Goal: Task Accomplishment & Management: Manage account settings

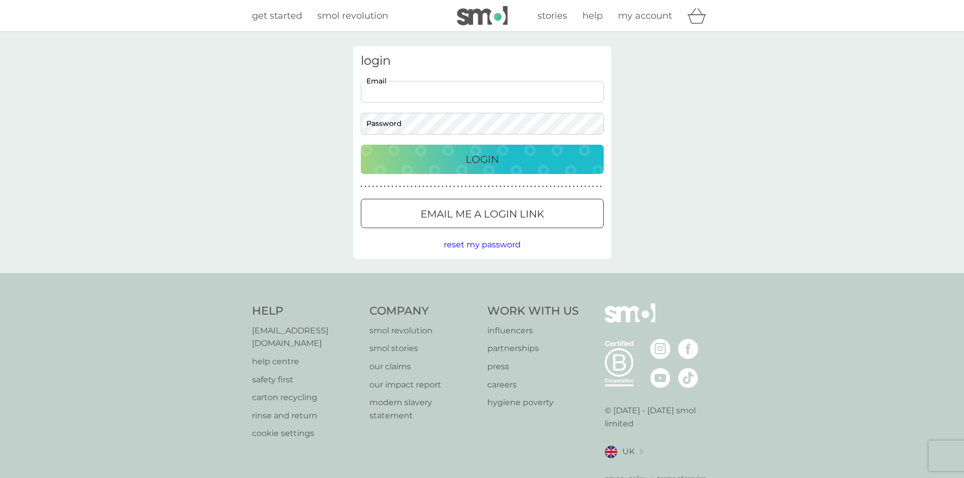
click at [366, 89] on input "Email" at bounding box center [482, 92] width 243 height 22
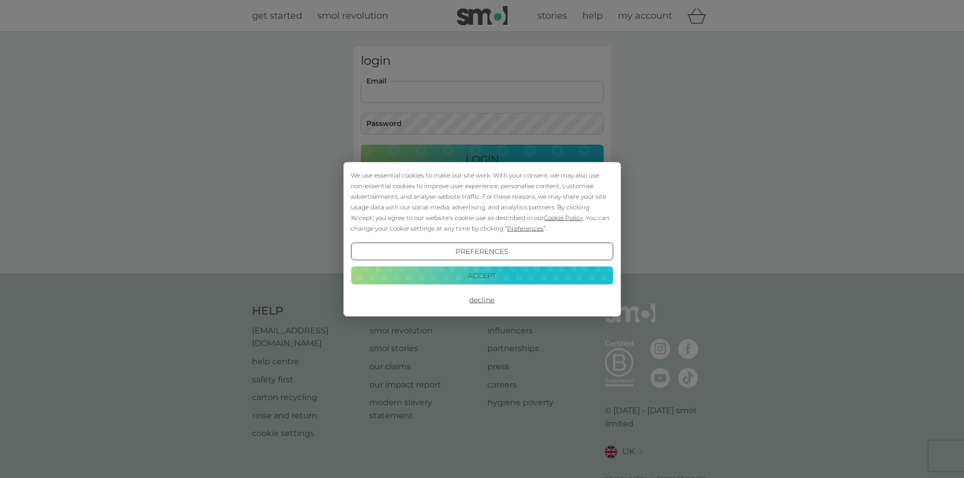
type input "[PERSON_NAME][EMAIL_ADDRESS][DOMAIN_NAME]"
click at [485, 272] on button "Accept" at bounding box center [482, 276] width 262 height 18
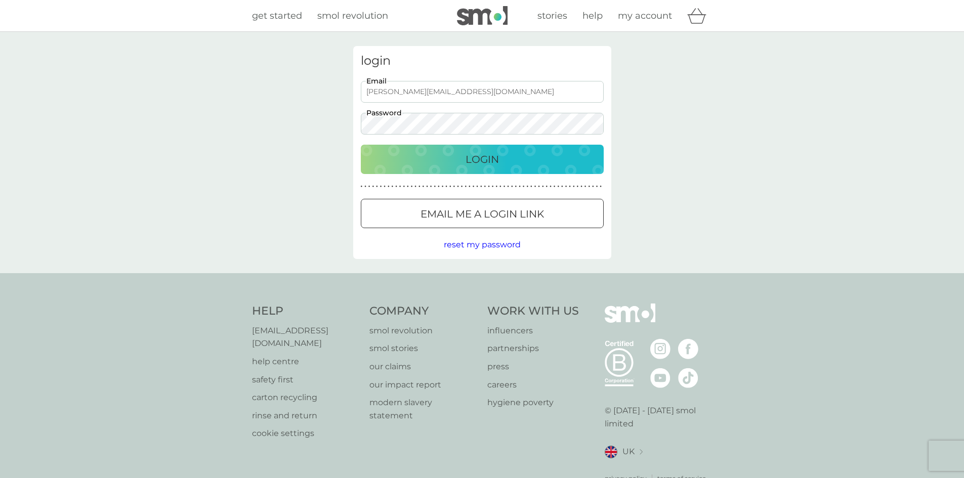
click at [361, 145] on button "Login" at bounding box center [482, 159] width 243 height 29
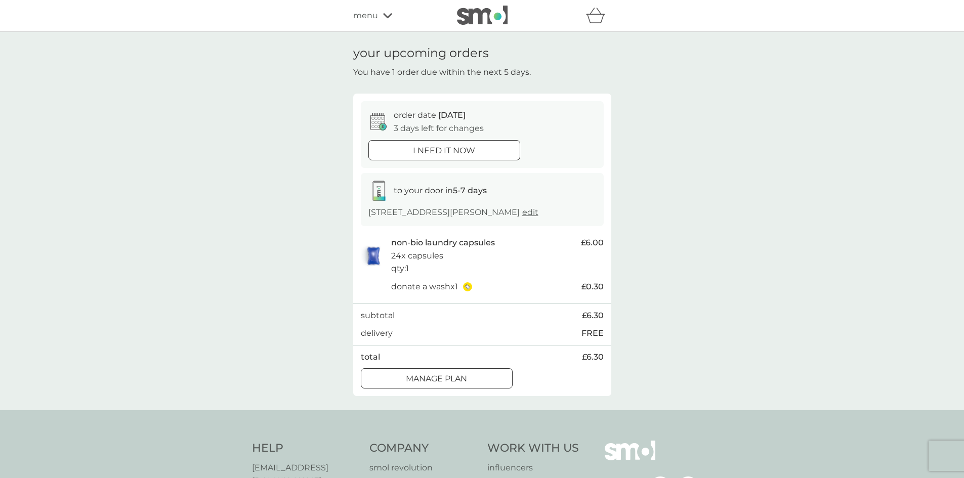
click at [448, 385] on div at bounding box center [436, 379] width 36 height 11
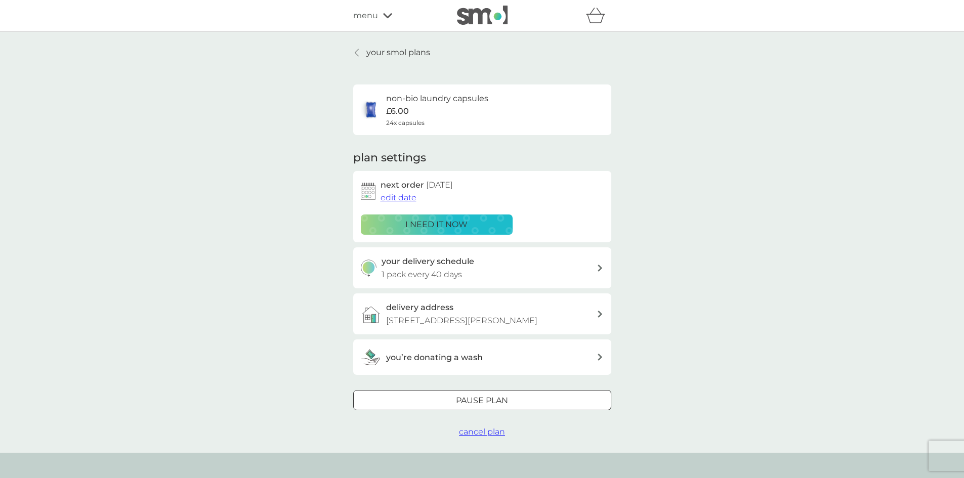
click at [396, 196] on span "edit date" at bounding box center [398, 198] width 36 height 10
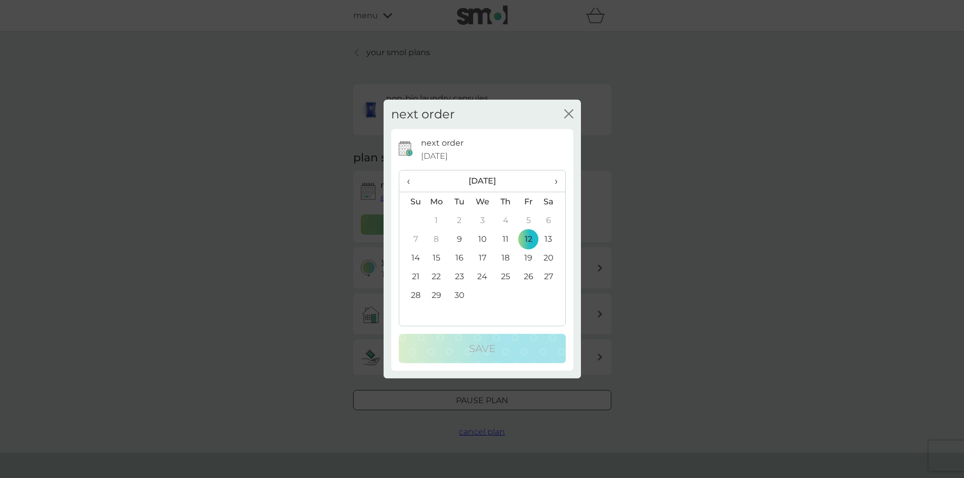
click at [525, 260] on td "19" at bounding box center [528, 257] width 23 height 19
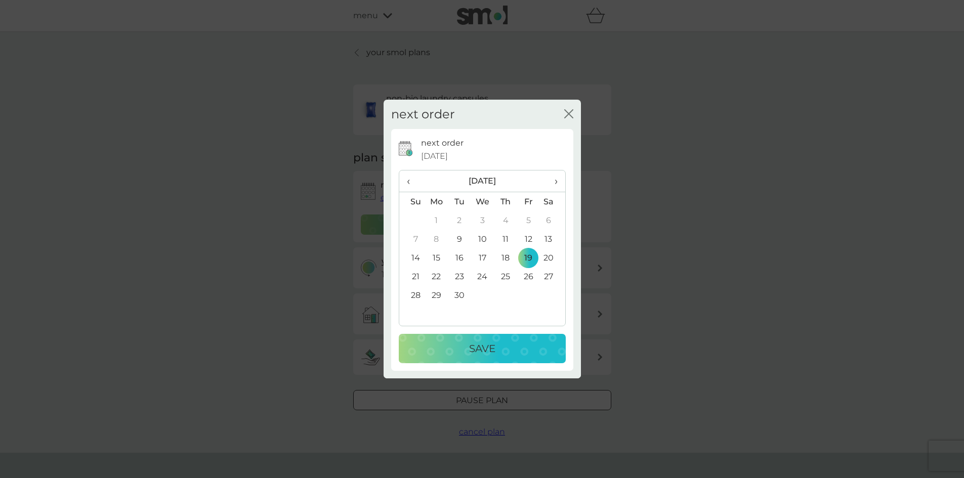
click at [483, 357] on p "Save" at bounding box center [482, 349] width 26 height 16
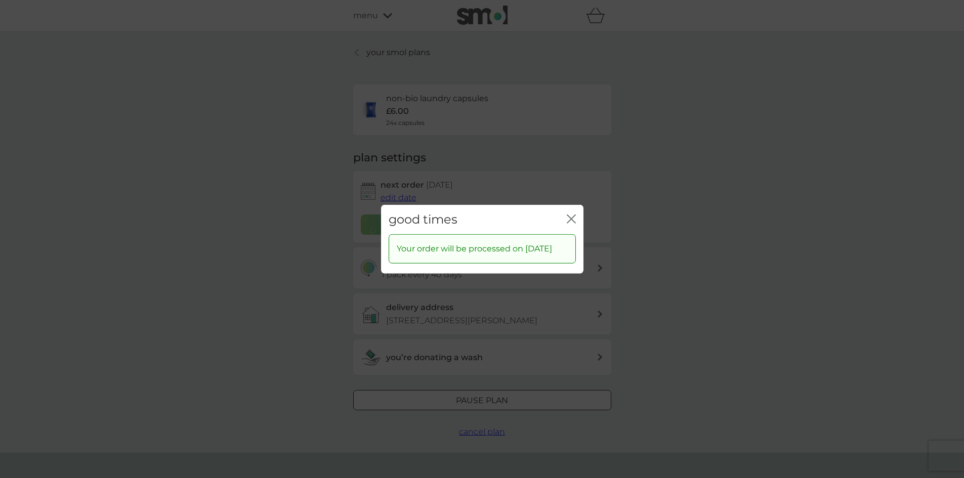
click at [571, 214] on icon "close" at bounding box center [571, 218] width 9 height 9
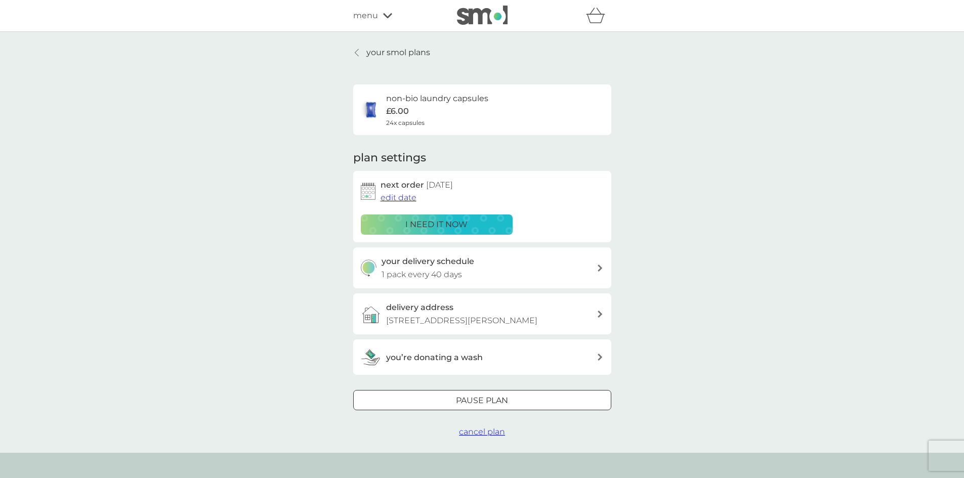
click at [391, 51] on p "your smol plans" at bounding box center [398, 52] width 64 height 13
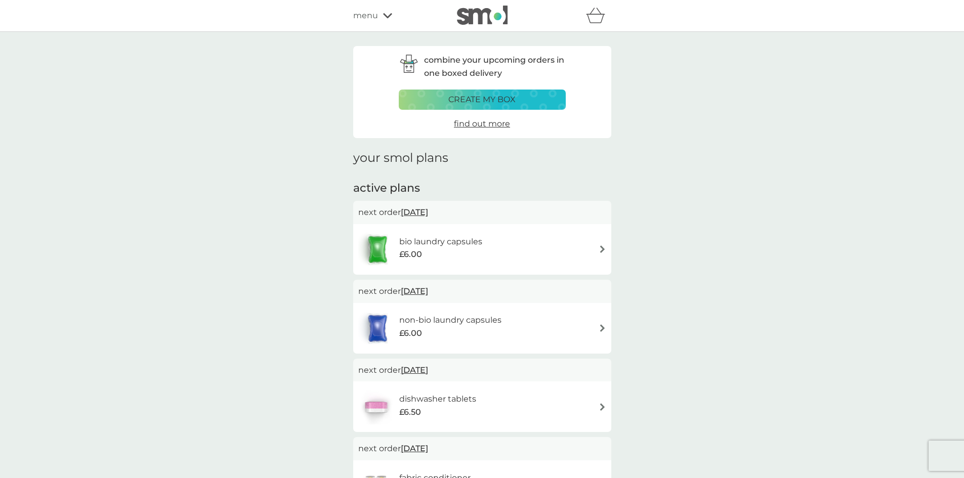
click at [421, 214] on span "[DATE]" at bounding box center [414, 212] width 27 height 20
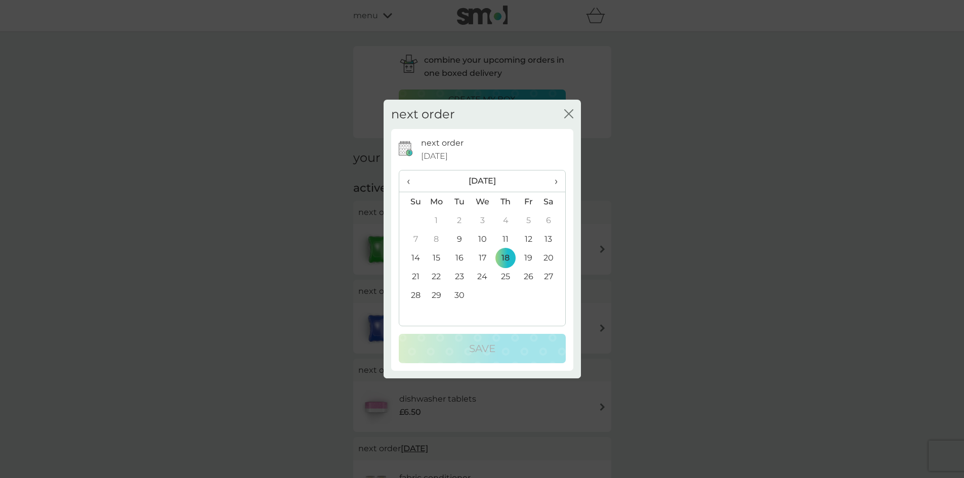
click at [533, 259] on td "19" at bounding box center [528, 257] width 23 height 19
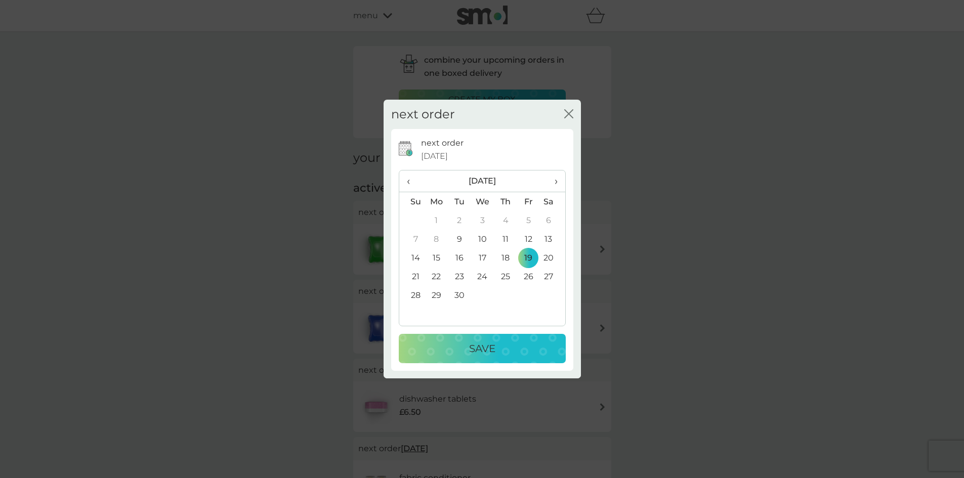
click at [485, 344] on p "Save" at bounding box center [482, 349] width 26 height 16
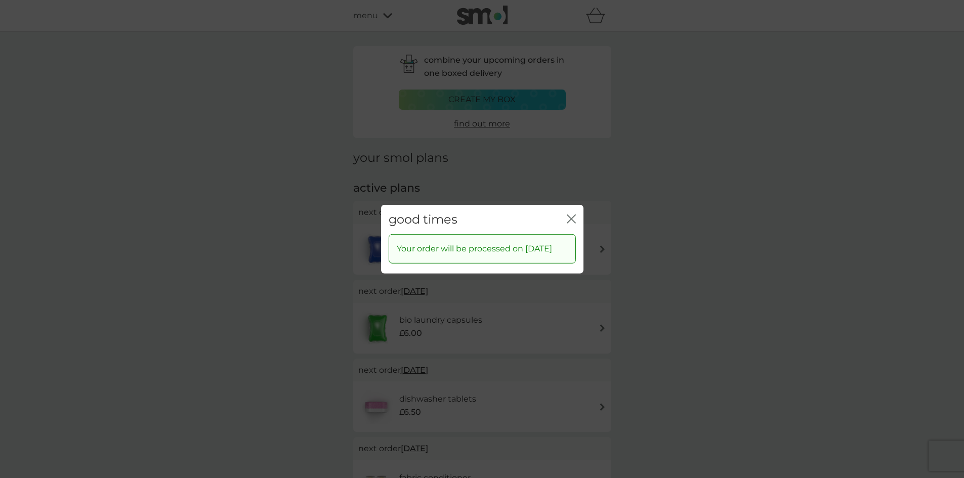
click at [568, 214] on icon "close" at bounding box center [571, 218] width 9 height 9
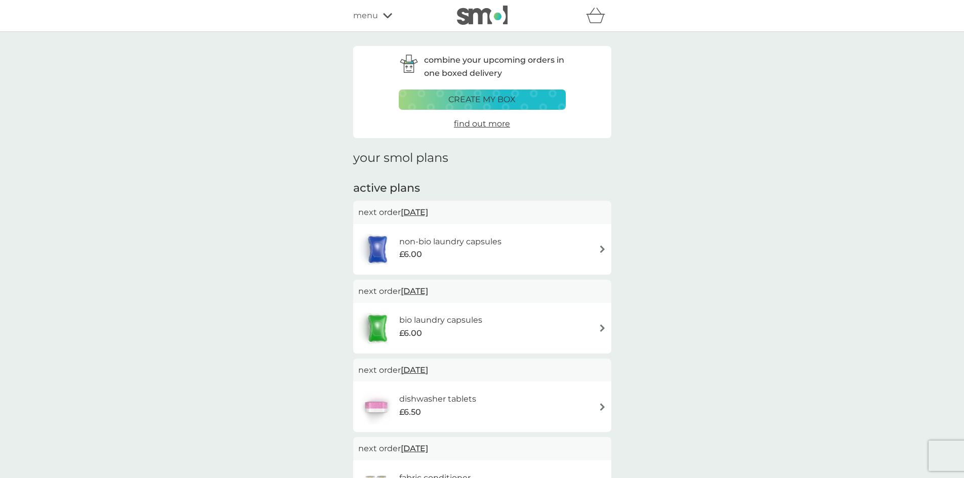
click at [478, 98] on p "create my box" at bounding box center [481, 99] width 67 height 13
